Goal: Task Accomplishment & Management: Manage account settings

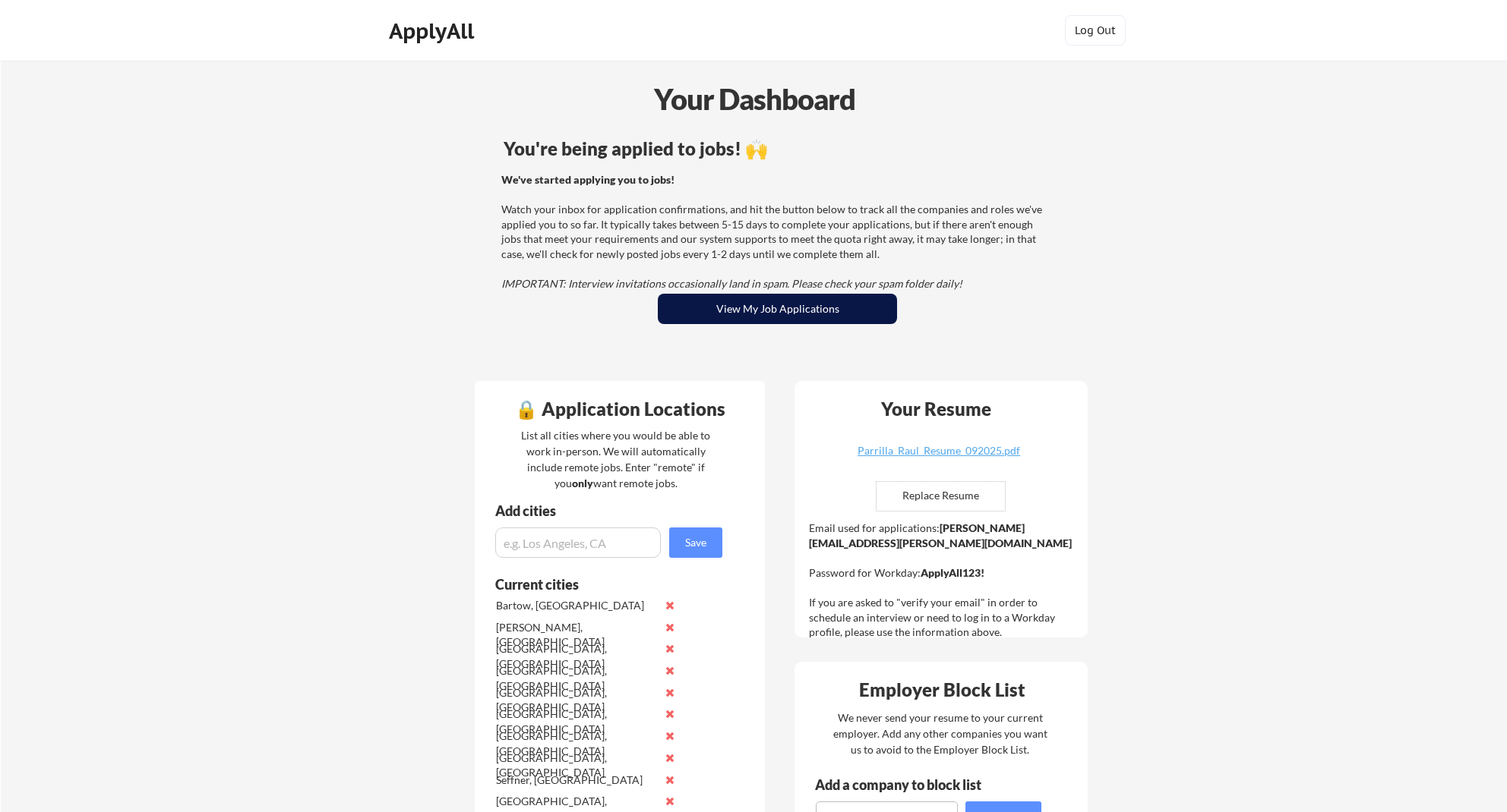
click at [747, 312] on button "View My Job Applications" at bounding box center [777, 309] width 239 height 30
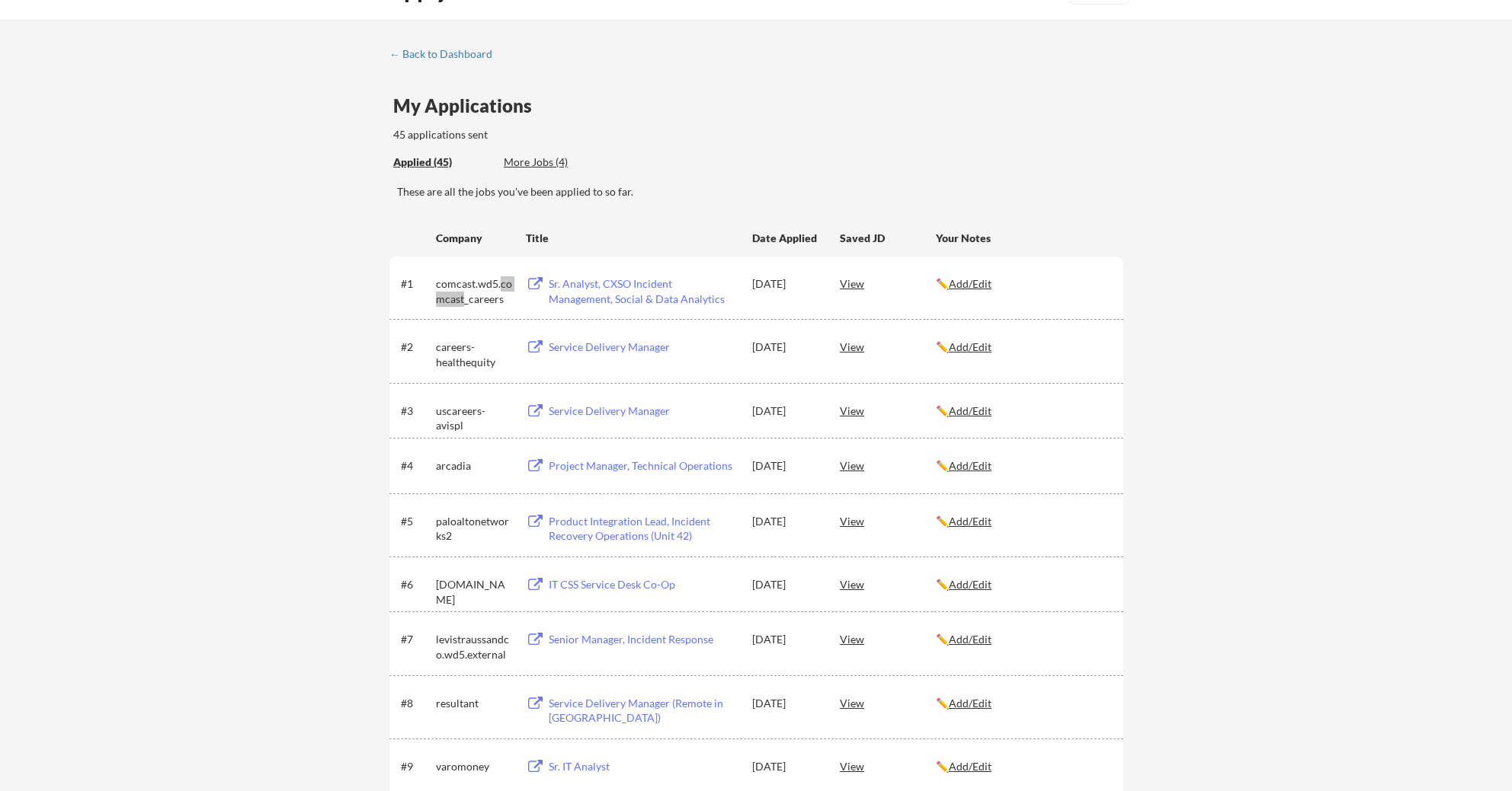
scroll to position [41, 0]
click at [648, 284] on div "Sr. Analyst, CXSO Incident Management, Social & Data Analytics" at bounding box center [643, 291] width 189 height 30
click at [458, 293] on div "comcast.wd5.comcast_careers" at bounding box center [474, 291] width 76 height 30
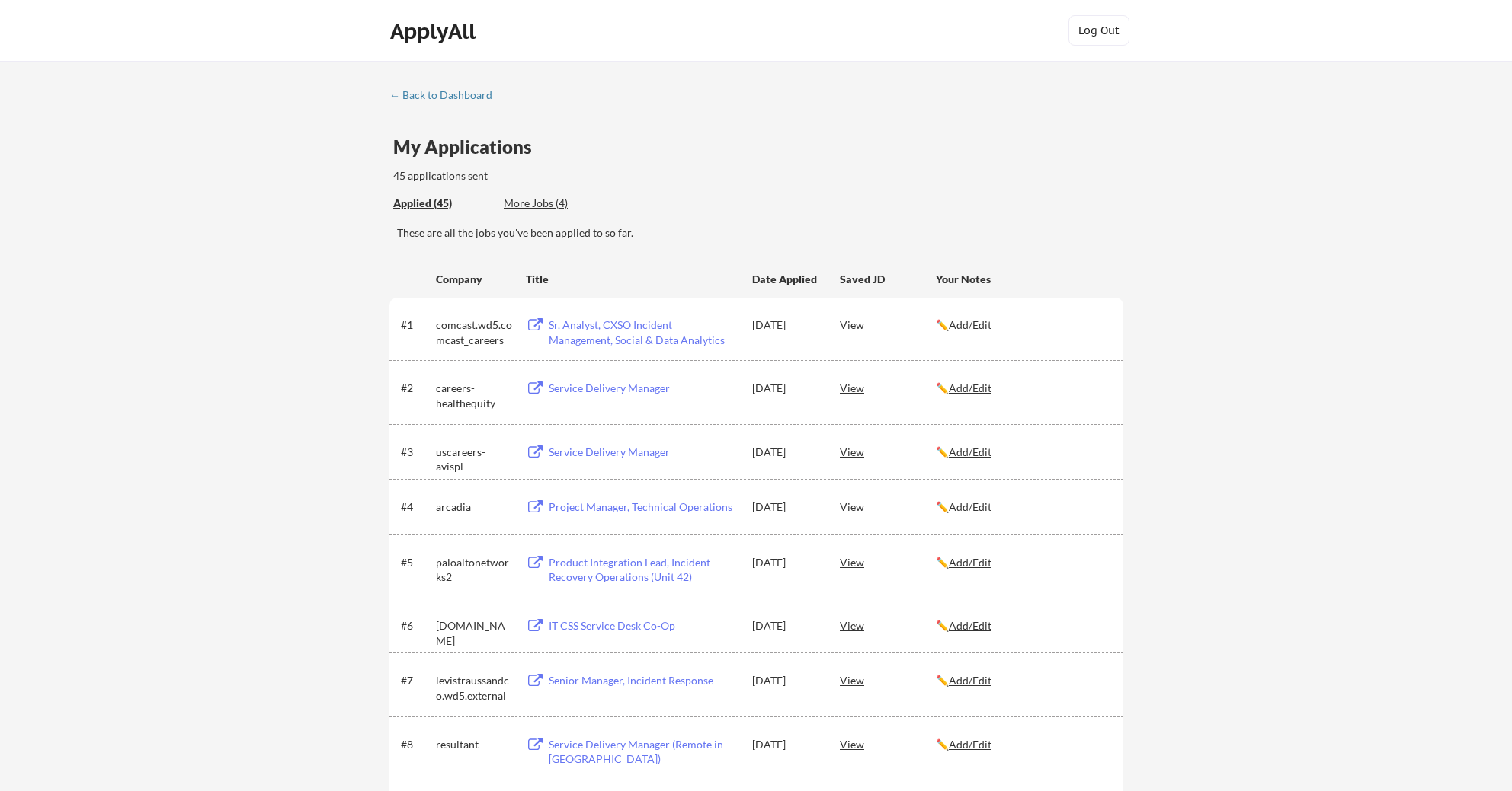
scroll to position [3, 0]
click at [453, 93] on div "← Back to Dashboard" at bounding box center [446, 92] width 114 height 11
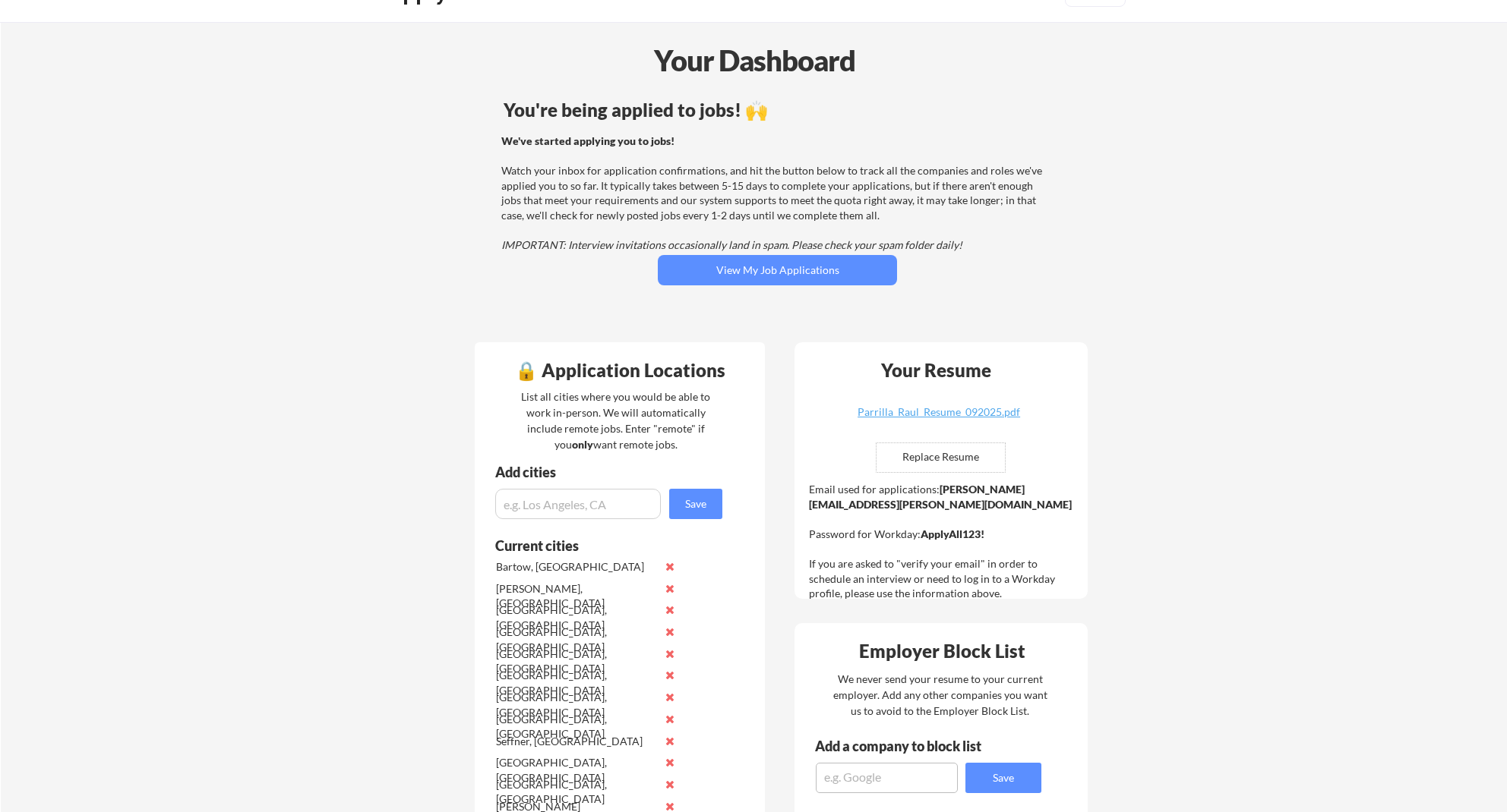
scroll to position [41, 0]
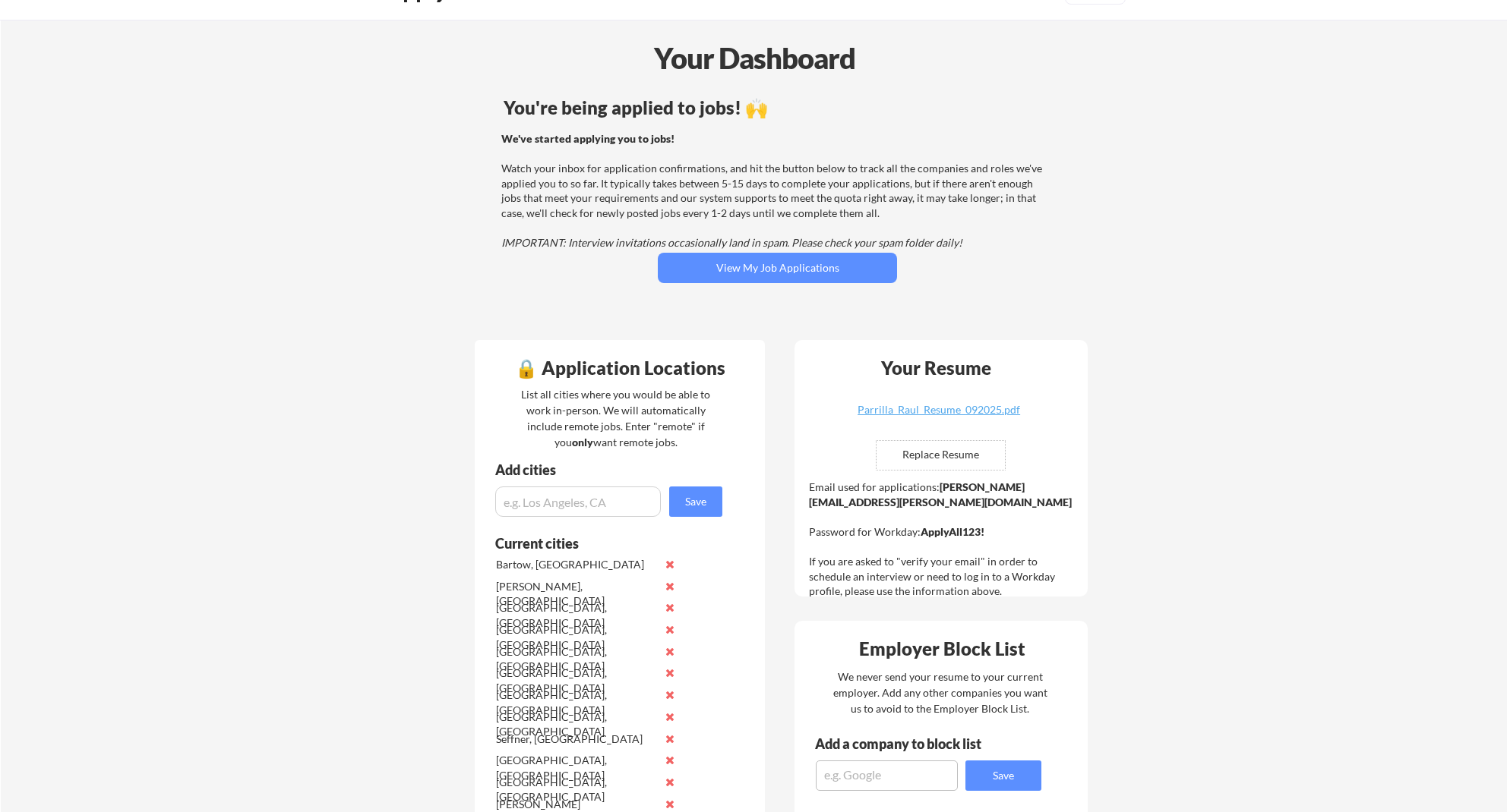
drag, startPoint x: 938, startPoint y: 487, endPoint x: 1064, endPoint y: 486, distance: 126.0
click at [1064, 486] on strong "raul.parrilla@mailflux.com" at bounding box center [940, 494] width 263 height 28
copy div "raul.parrilla@mailflux.com"
drag, startPoint x: 979, startPoint y: 520, endPoint x: 921, endPoint y: 520, distance: 58.0
click at [921, 525] on strong "ApplyAll123!" at bounding box center [952, 531] width 64 height 13
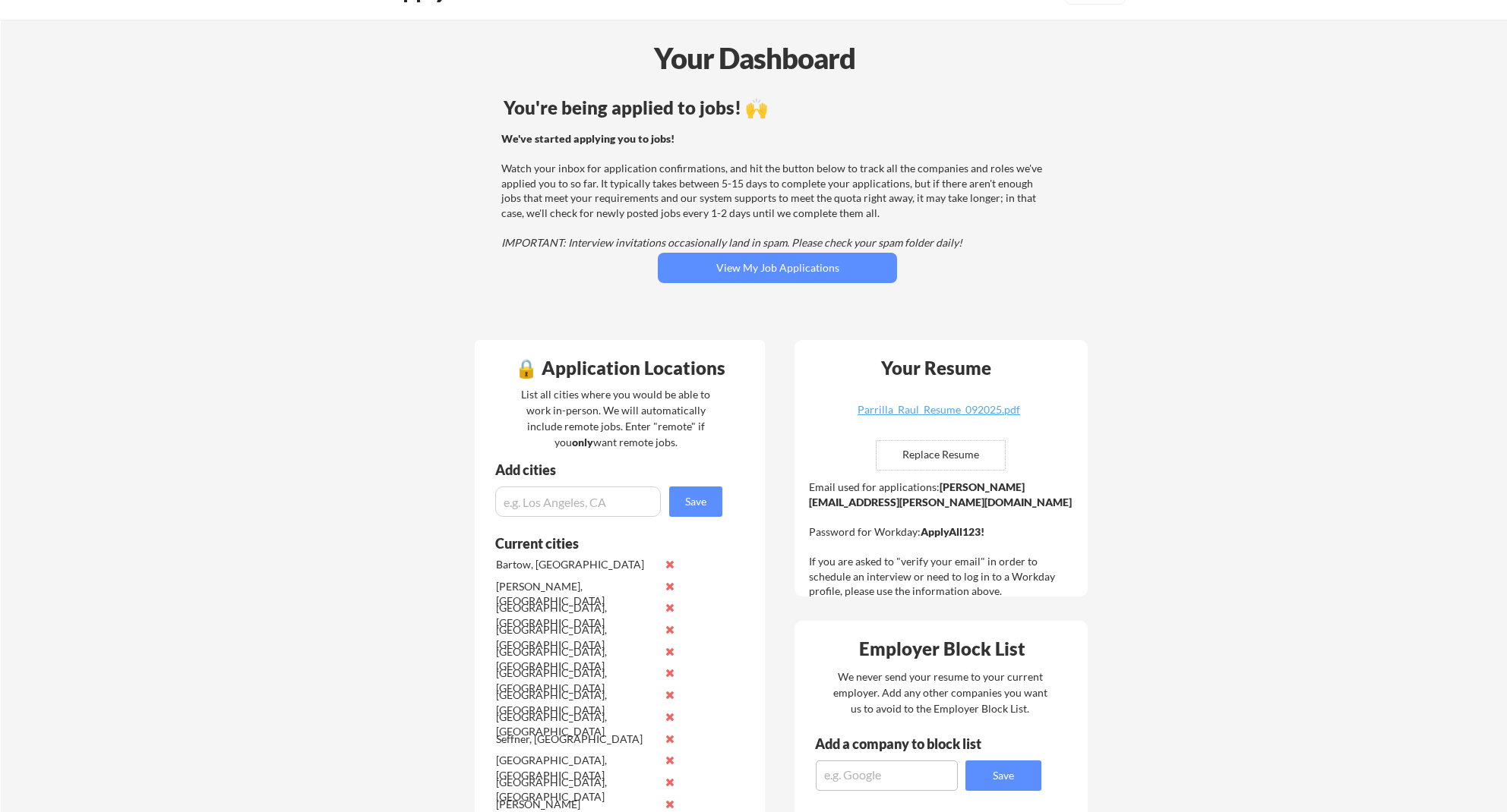
copy div "ApplyAll123!"
drag, startPoint x: 939, startPoint y: 489, endPoint x: 1062, endPoint y: 482, distance: 123.2
click at [1062, 482] on strong "raul.parrilla@mailflux.com" at bounding box center [940, 494] width 263 height 28
copy div "raul.parrilla@mailflux.com"
click at [745, 270] on button "View My Job Applications" at bounding box center [777, 268] width 239 height 30
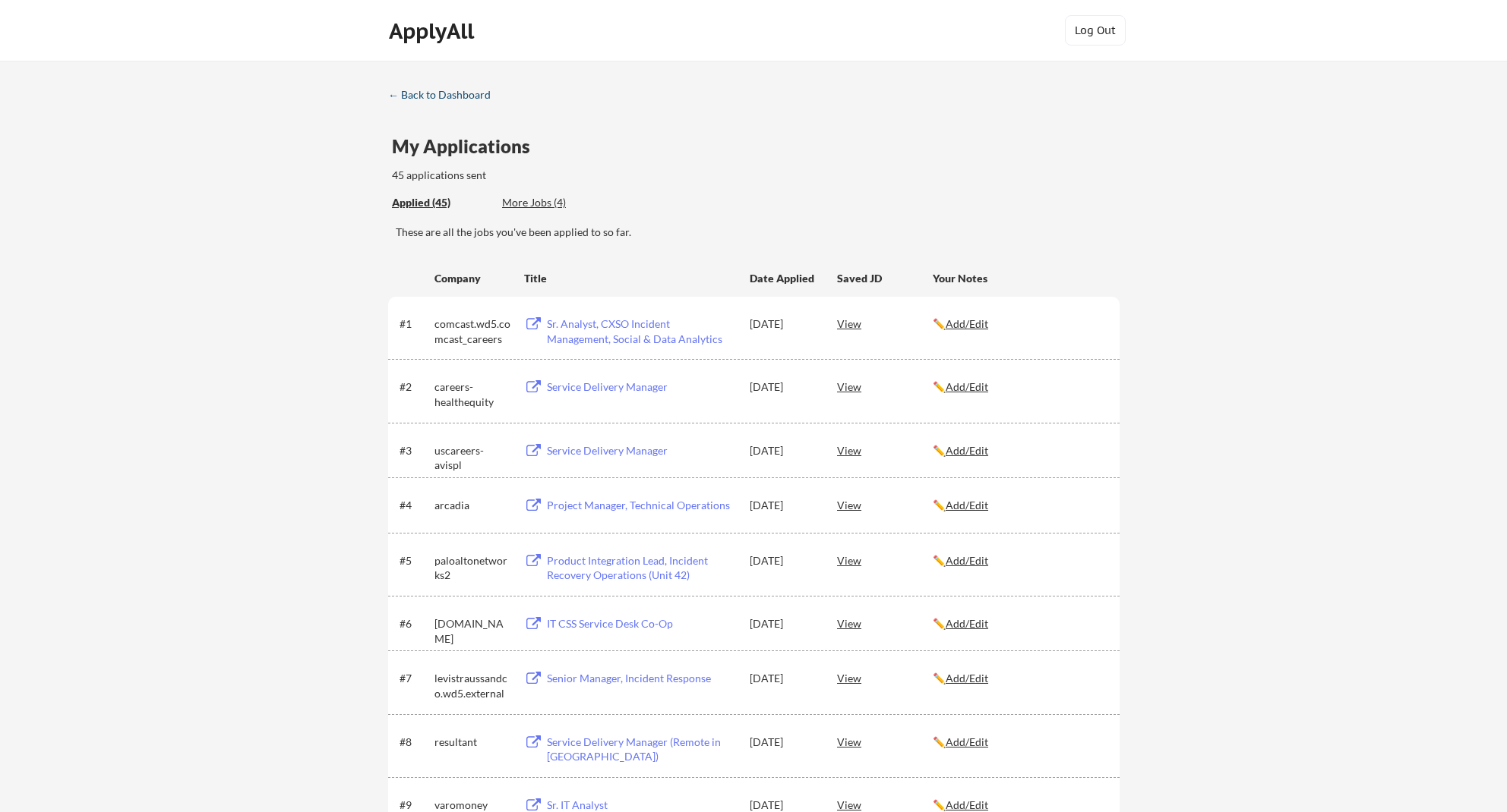
click at [448, 97] on div "← Back to Dashboard" at bounding box center [445, 95] width 114 height 11
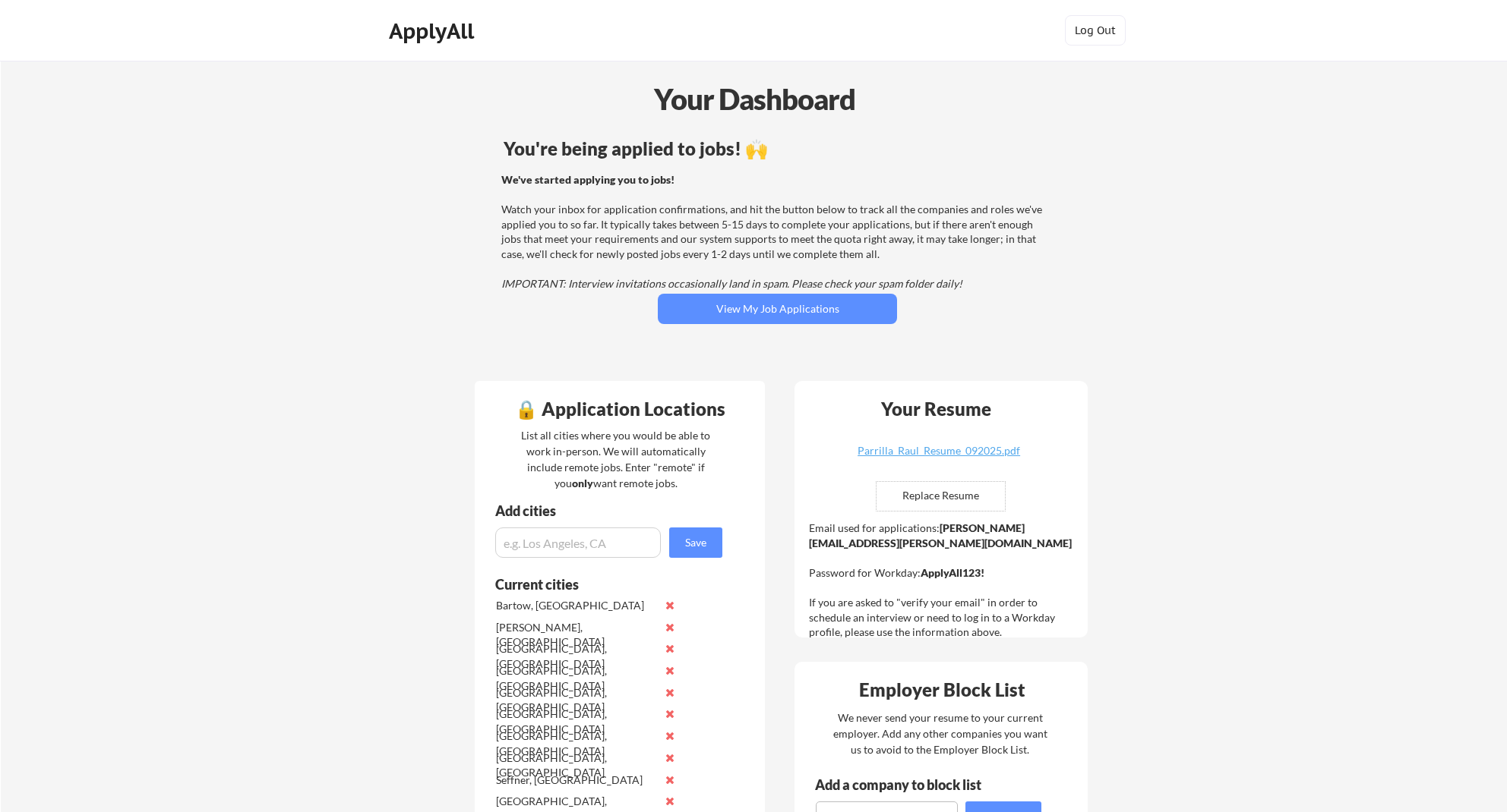
drag, startPoint x: 986, startPoint y: 557, endPoint x: 922, endPoint y: 560, distance: 64.1
click at [922, 560] on div "Email used for applications: [PERSON_NAME][EMAIL_ADDRESS][PERSON_NAME][DOMAIN_N…" at bounding box center [943, 580] width 268 height 119
copy div "ApplyAll123!"
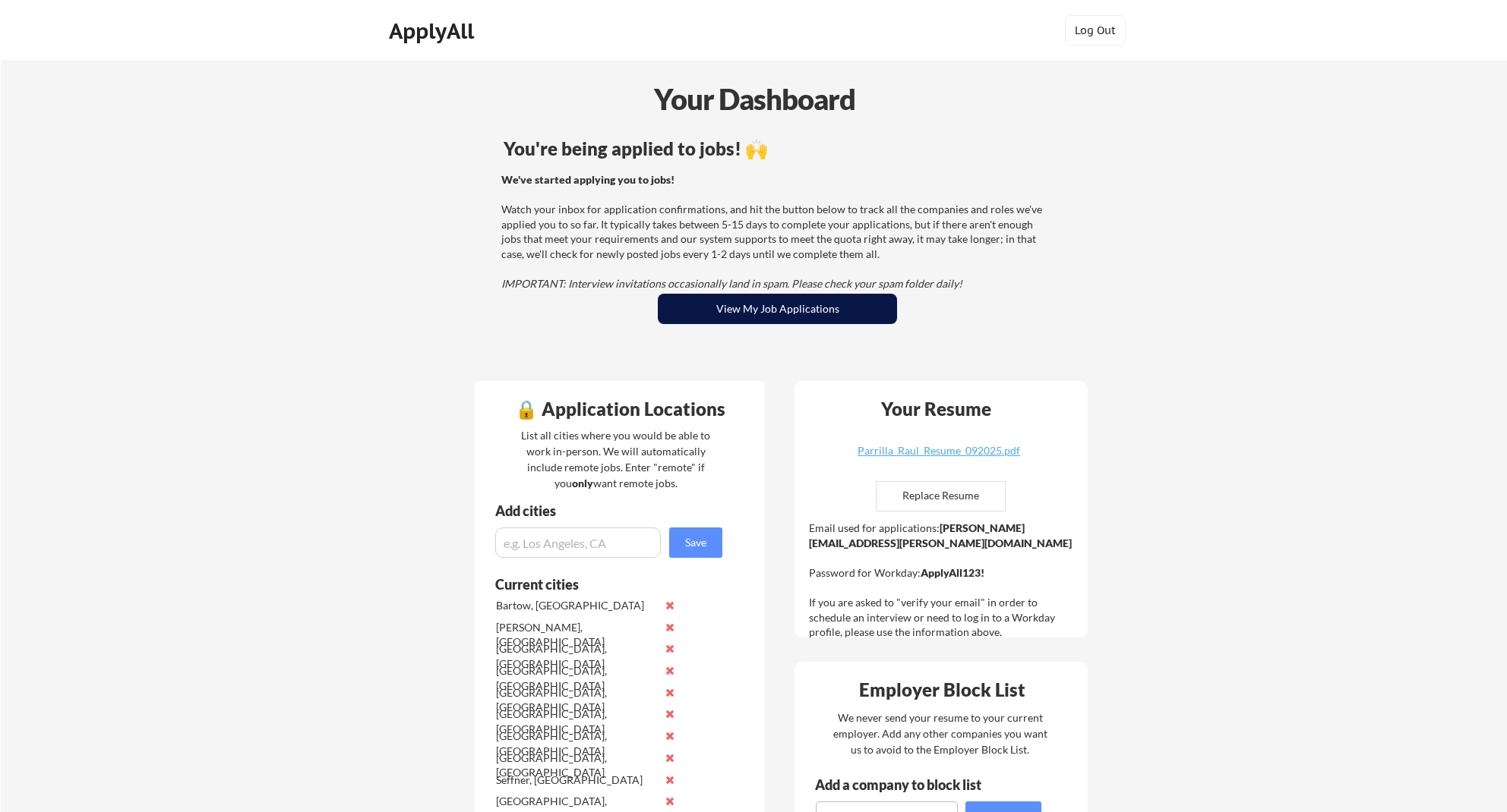
click at [771, 312] on button "View My Job Applications" at bounding box center [777, 309] width 239 height 30
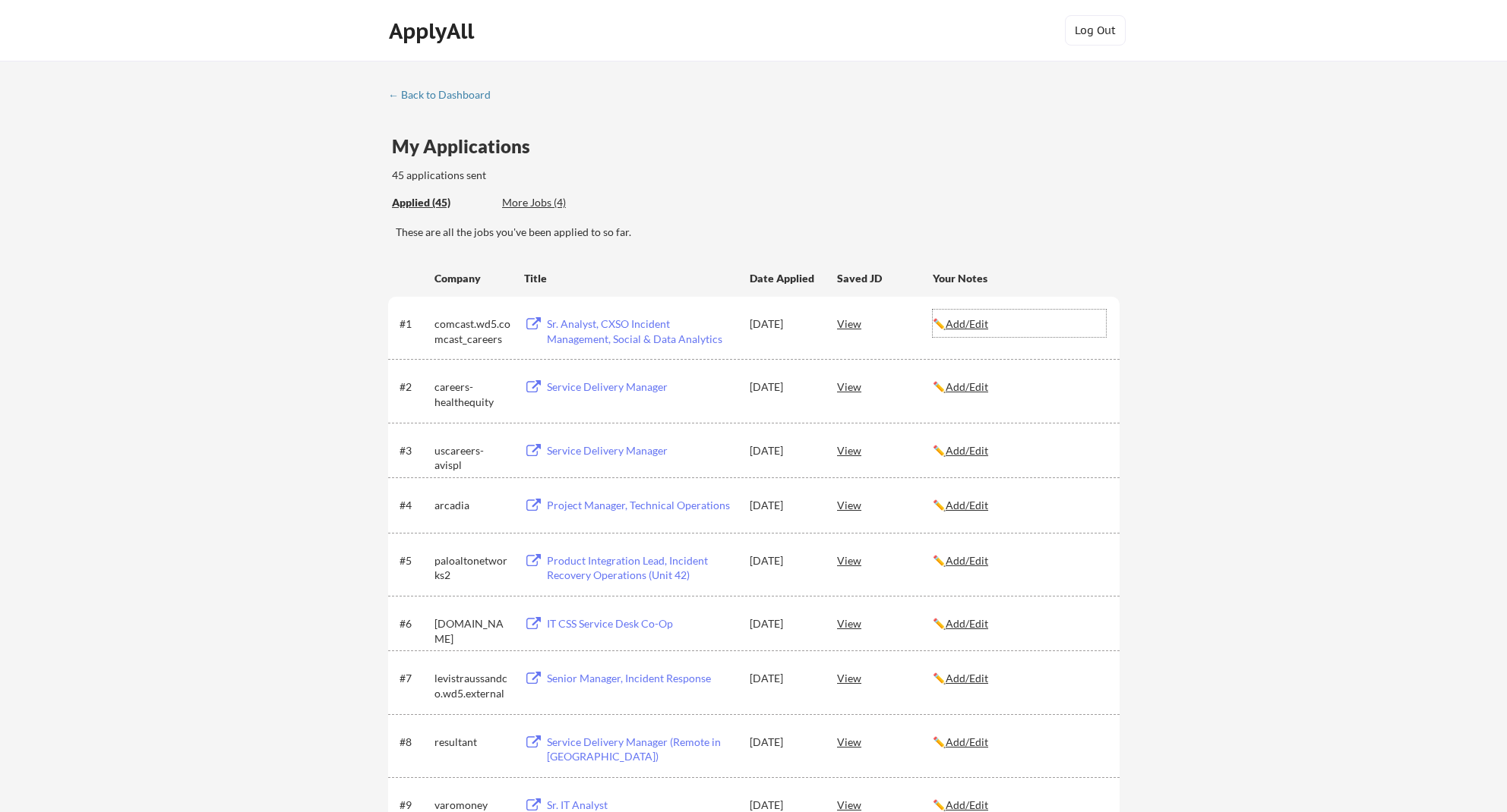
click at [972, 318] on u "Add/Edit" at bounding box center [967, 323] width 42 height 13
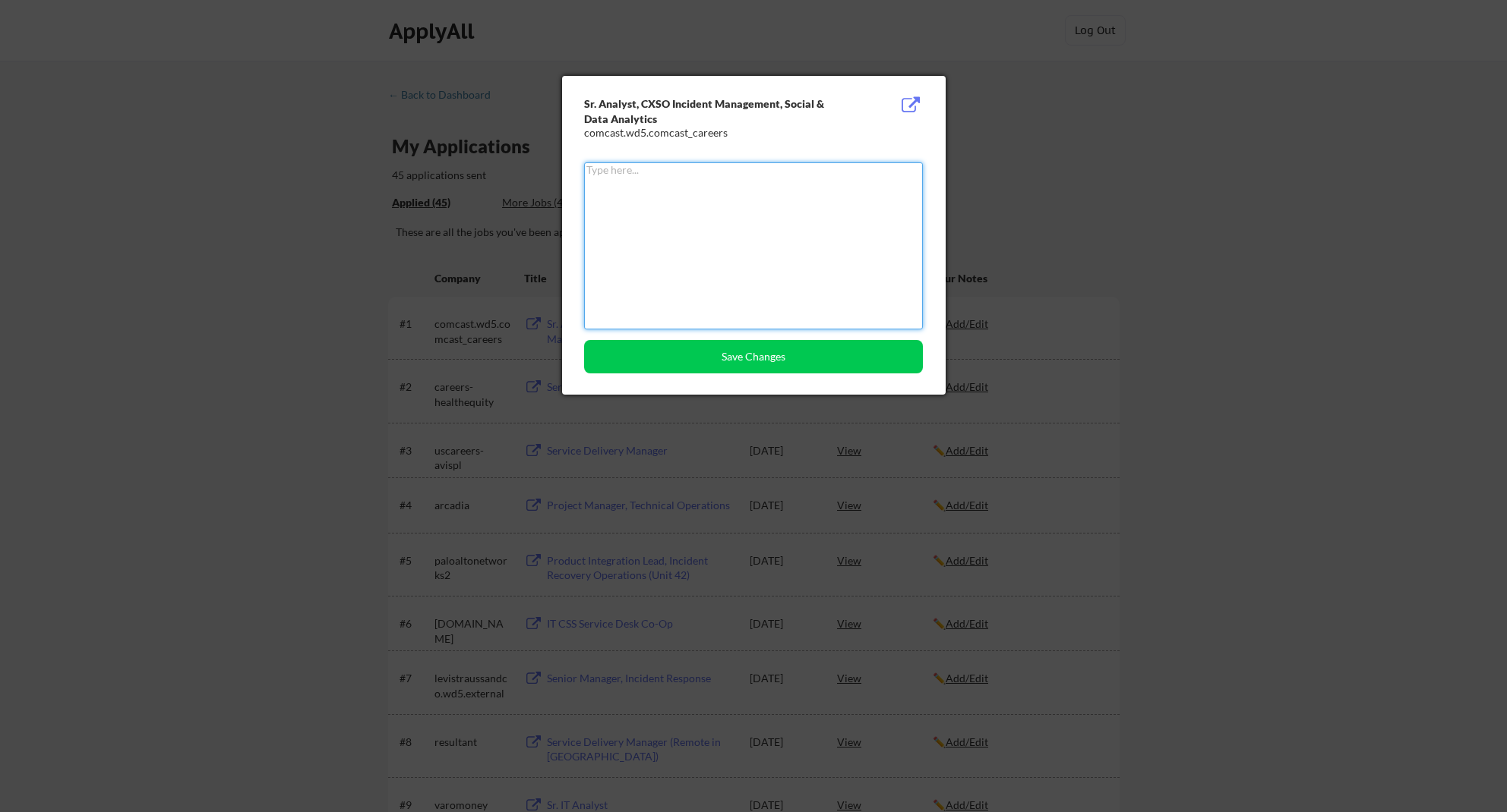
click at [829, 268] on textarea at bounding box center [753, 246] width 339 height 167
paste textarea "ApplyAll123!"
type textarea "password is: ApplyAll123!ApplyAll123!"
click at [883, 347] on button "Save Changes" at bounding box center [753, 356] width 339 height 33
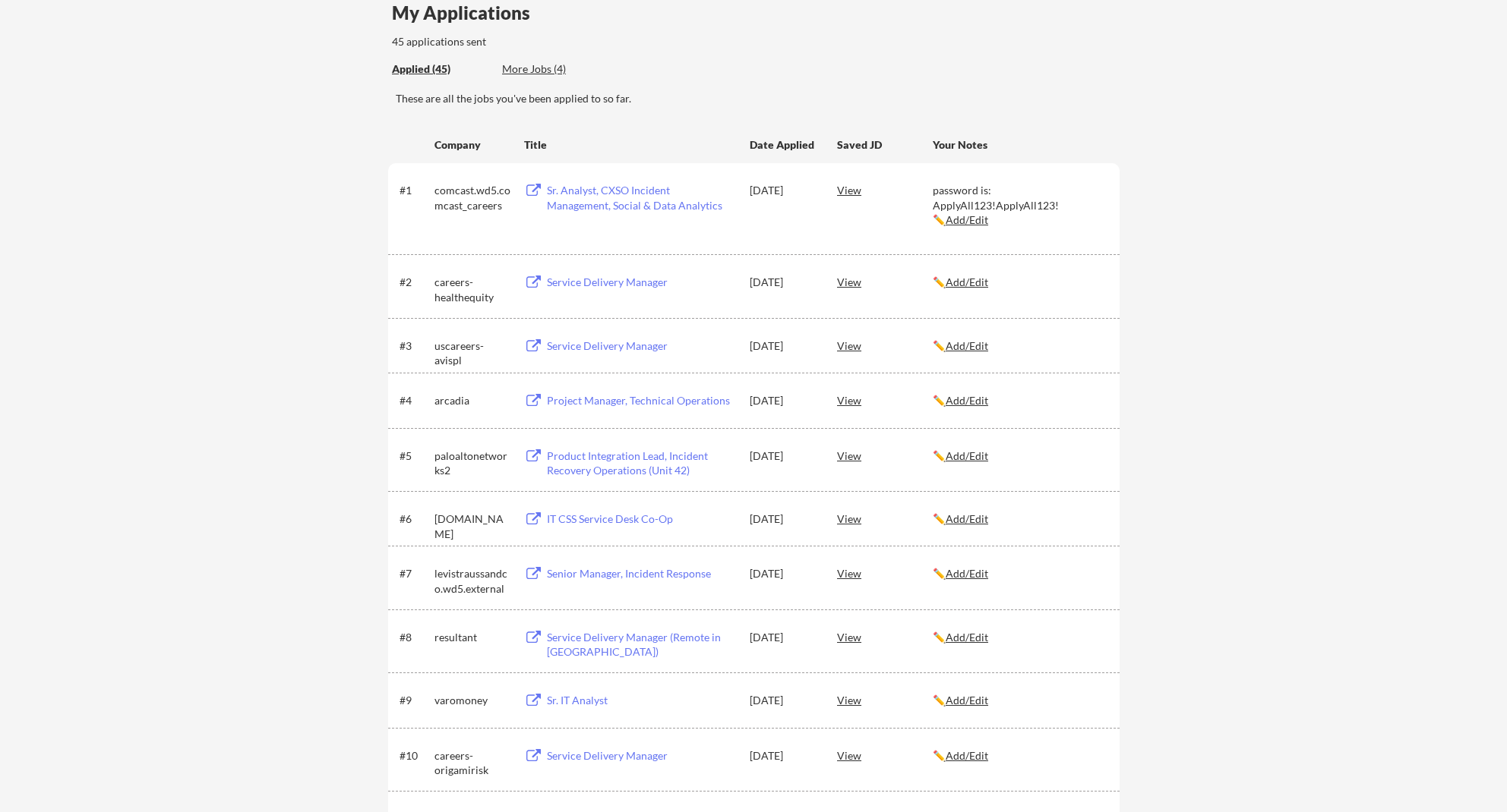
scroll to position [102, 0]
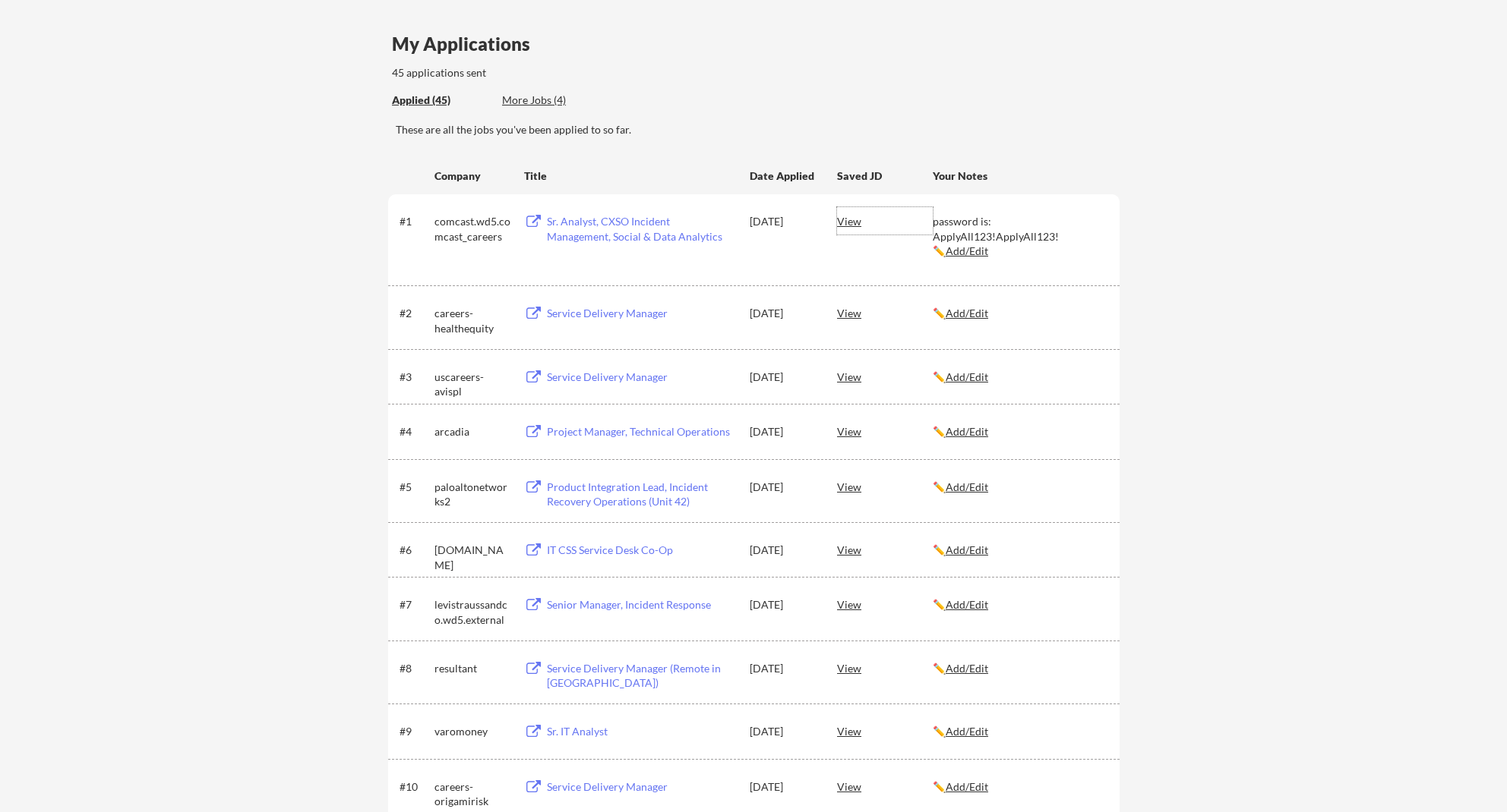
click at [854, 224] on div "View" at bounding box center [884, 221] width 96 height 27
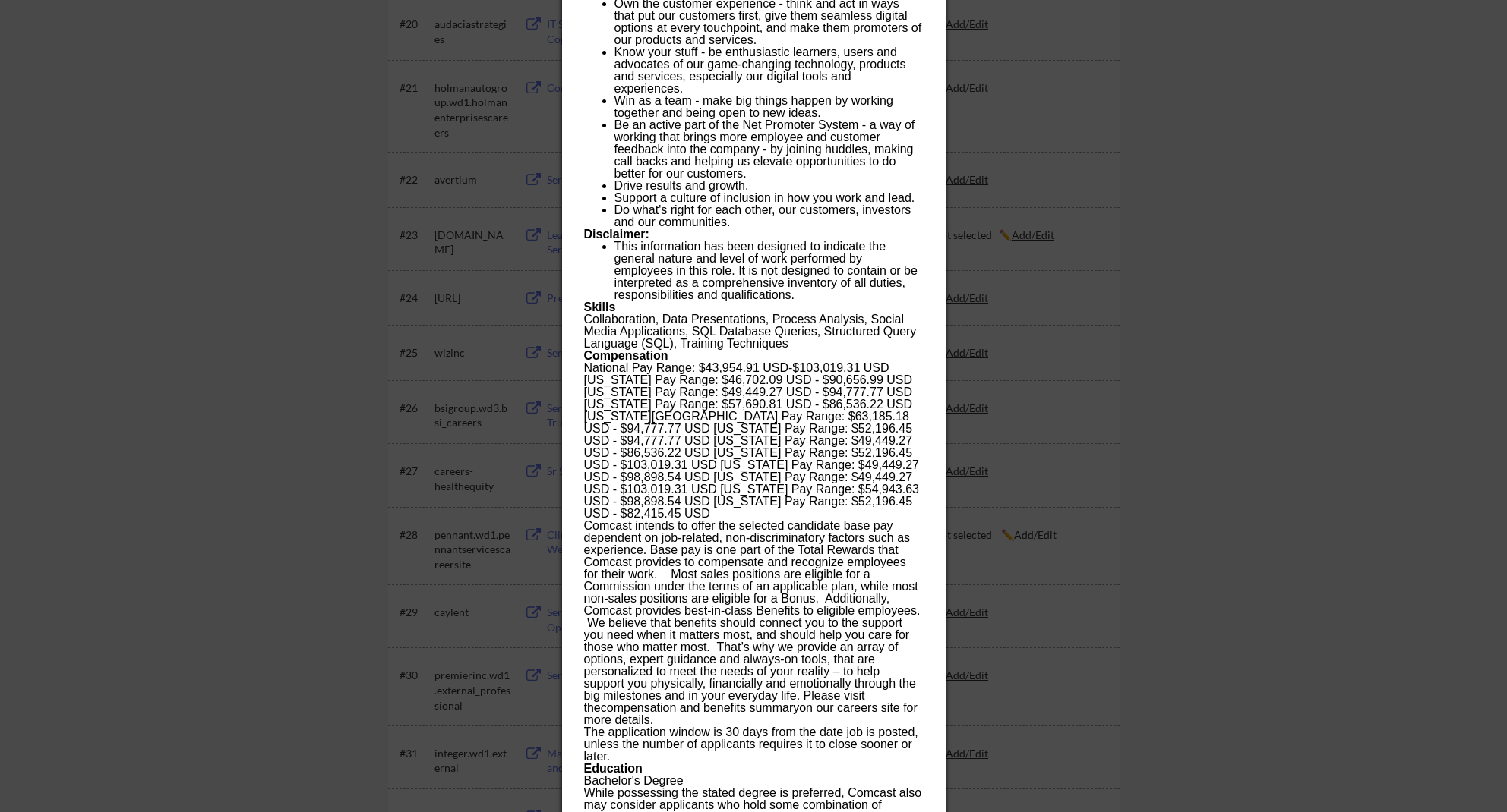
scroll to position [1512, 0]
